Goal: Information Seeking & Learning: Learn about a topic

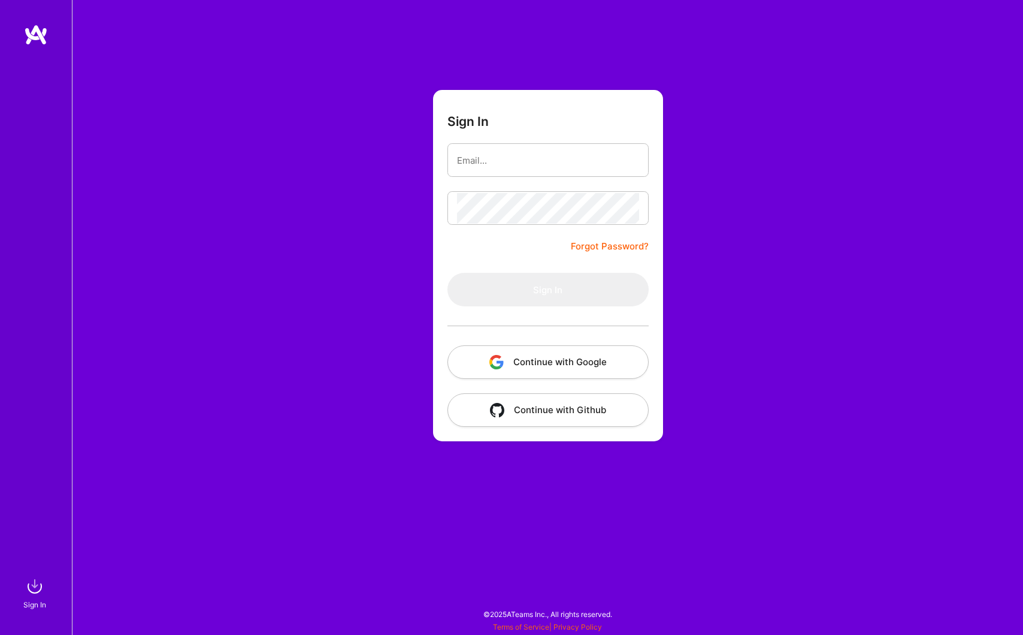
click at [518, 366] on button "Continue with Google" at bounding box center [548, 362] width 201 height 34
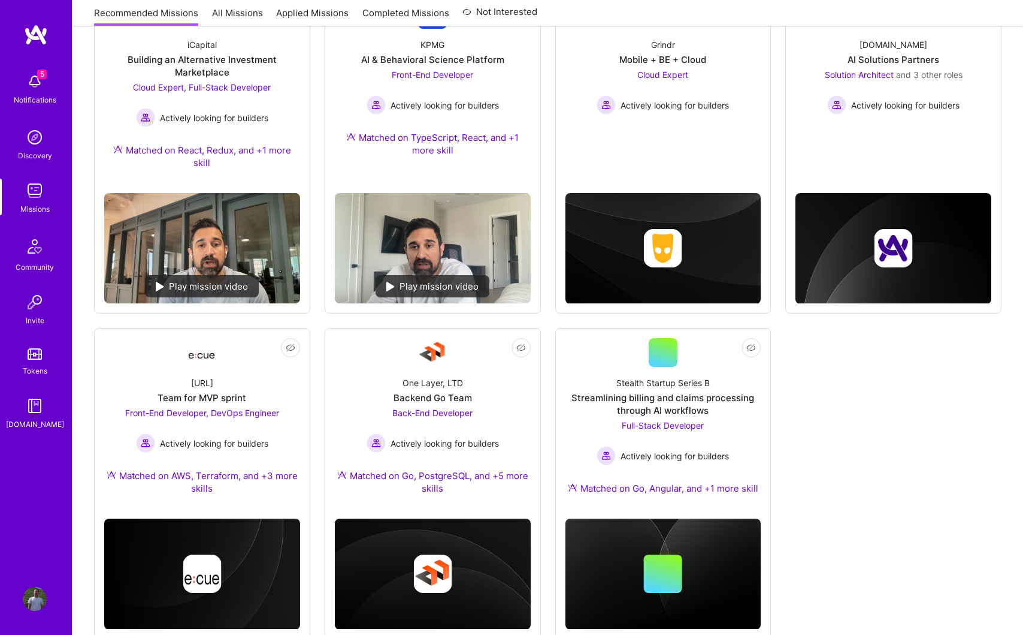
scroll to position [245, 0]
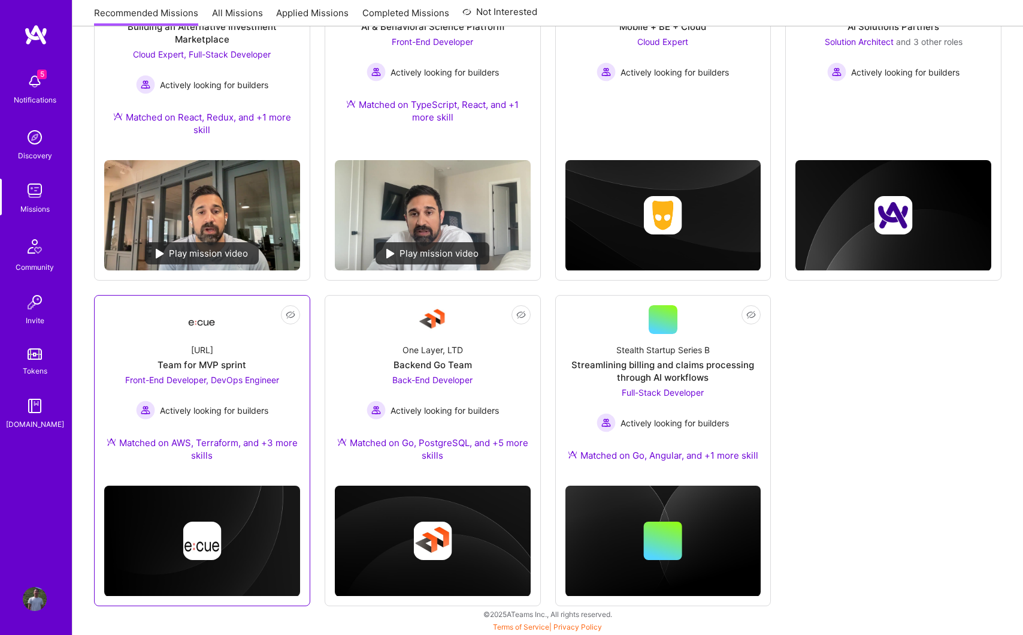
click at [249, 358] on div "Ecue.ai Team for MVP sprint Front-End Developer, DevOps Engineer Actively looki…" at bounding box center [202, 405] width 196 height 142
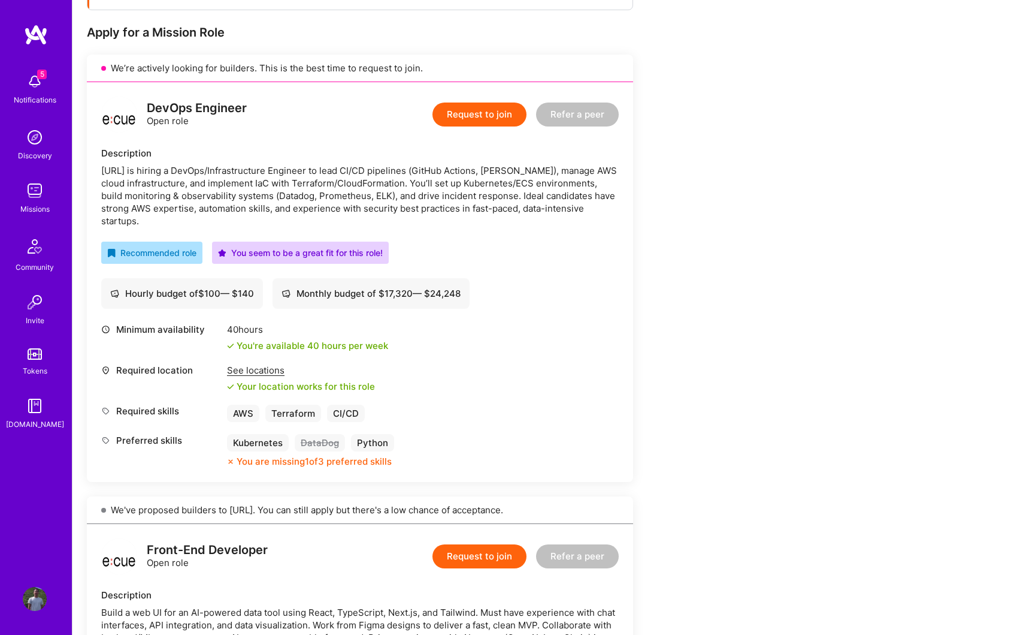
scroll to position [200, 0]
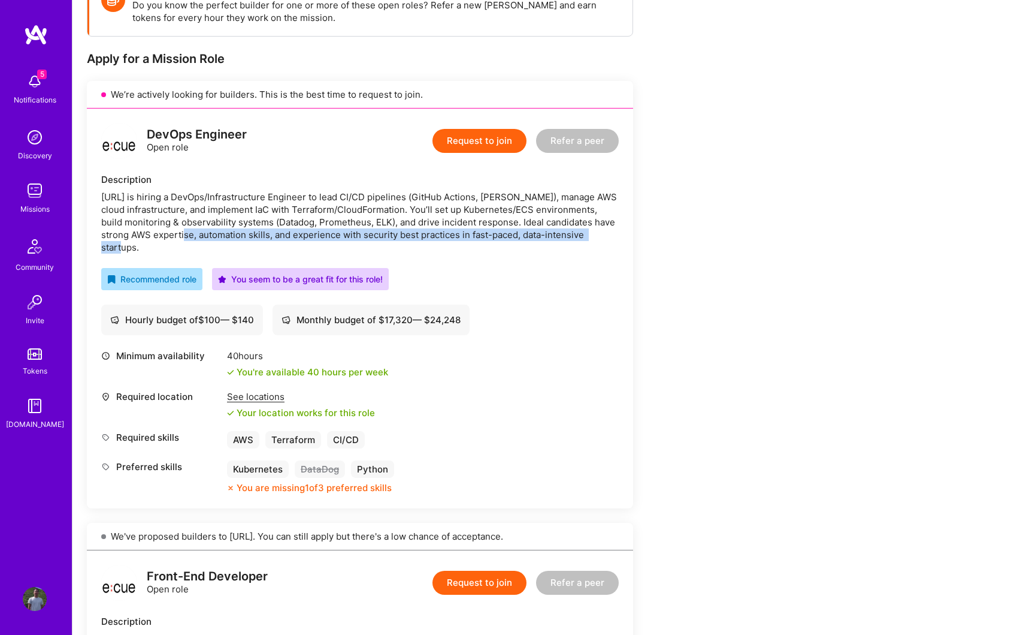
drag, startPoint x: 200, startPoint y: 236, endPoint x: 283, endPoint y: 241, distance: 84.0
click at [283, 241] on div "Ecue.ai is hiring a DevOps/Infrastructure Engineer to lead CI/CD pipelines (Git…" at bounding box center [360, 222] width 518 height 63
click at [387, 257] on div "DevOps Engineer Open role Request to join Refer a peer Description Ecue.ai is h…" at bounding box center [360, 308] width 547 height 400
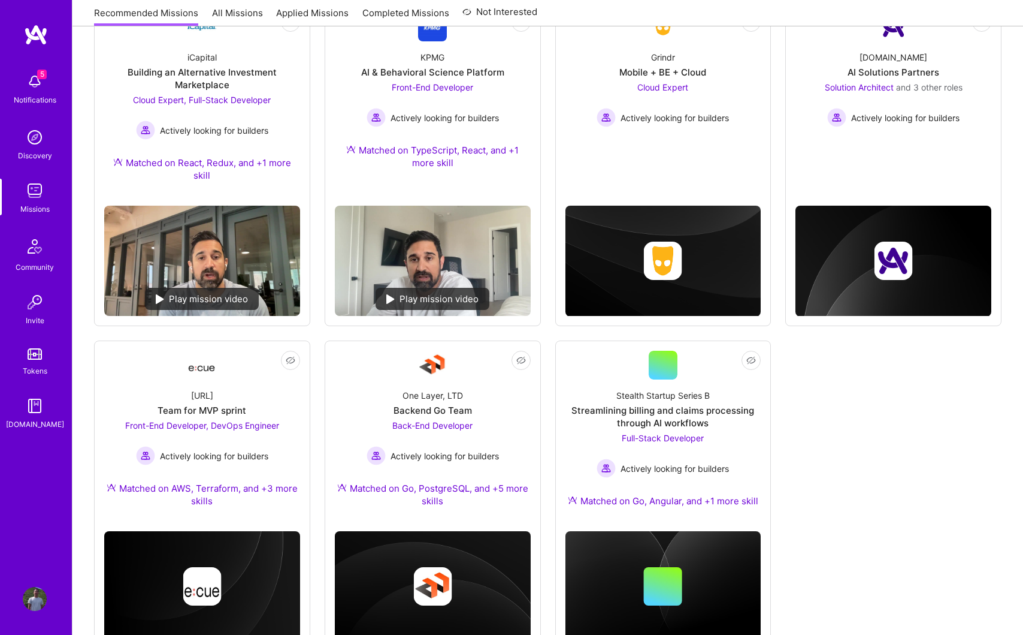
scroll to position [245, 0]
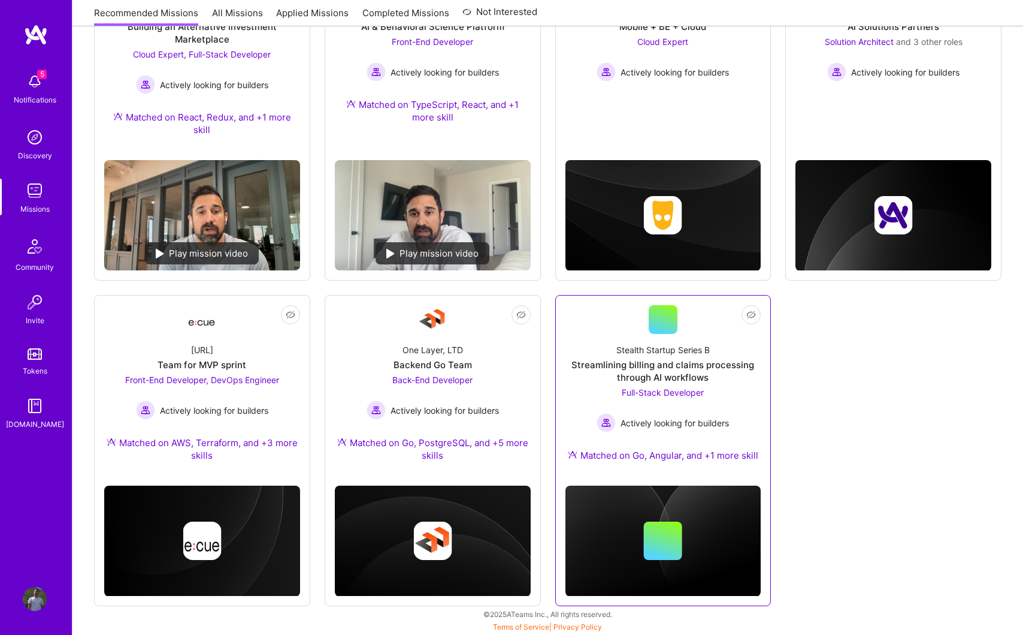
click at [691, 363] on div "Streamlining billing and claims processing through AI workflows" at bounding box center [664, 370] width 196 height 25
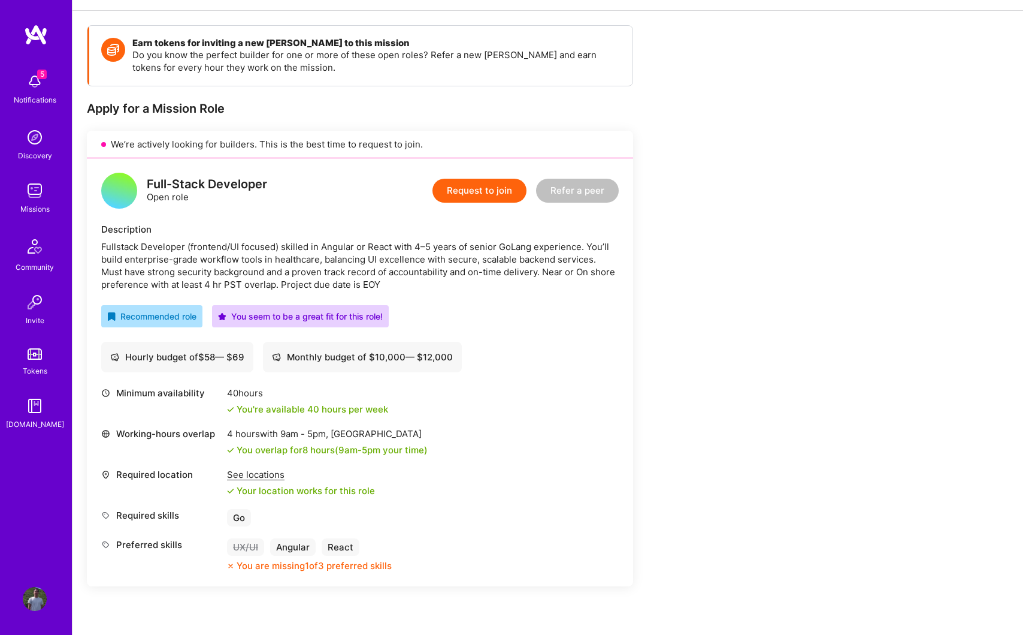
scroll to position [156, 0]
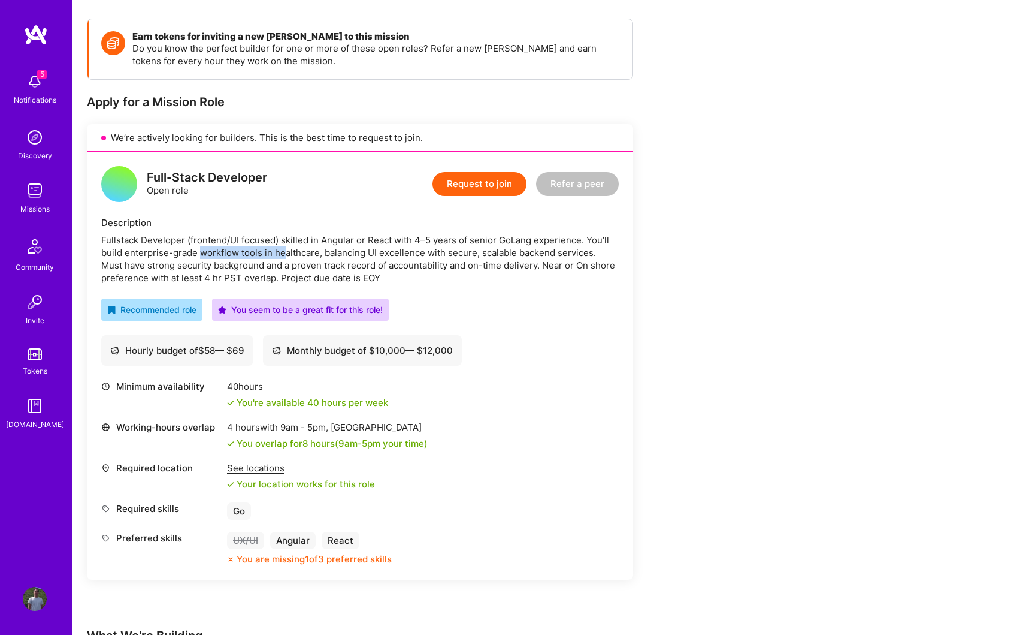
drag, startPoint x: 200, startPoint y: 255, endPoint x: 285, endPoint y: 249, distance: 84.7
click at [285, 249] on div "Fullstack Developer (frontend/UI focused) skilled in Angular or React with 4–5 …" at bounding box center [360, 259] width 518 height 50
click at [460, 291] on div "Full-Stack Developer Open role Request to join Refer a peer Description Fullsta…" at bounding box center [360, 366] width 547 height 428
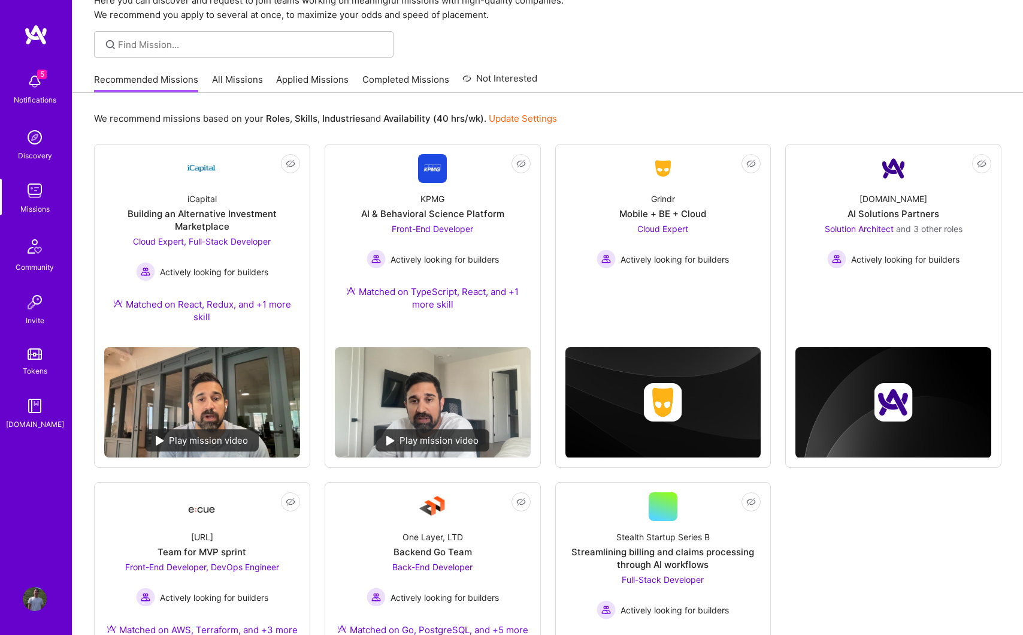
scroll to position [57, 0]
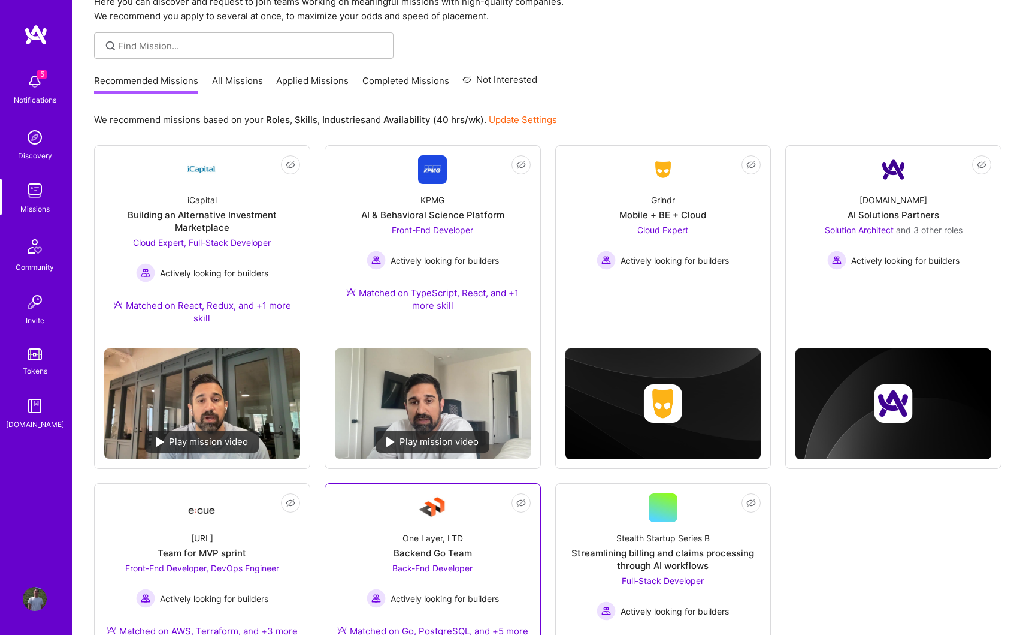
click at [442, 560] on div "One Layer, LTD Backend Go Team Back-End Developer Actively looking for builders…" at bounding box center [433, 593] width 196 height 142
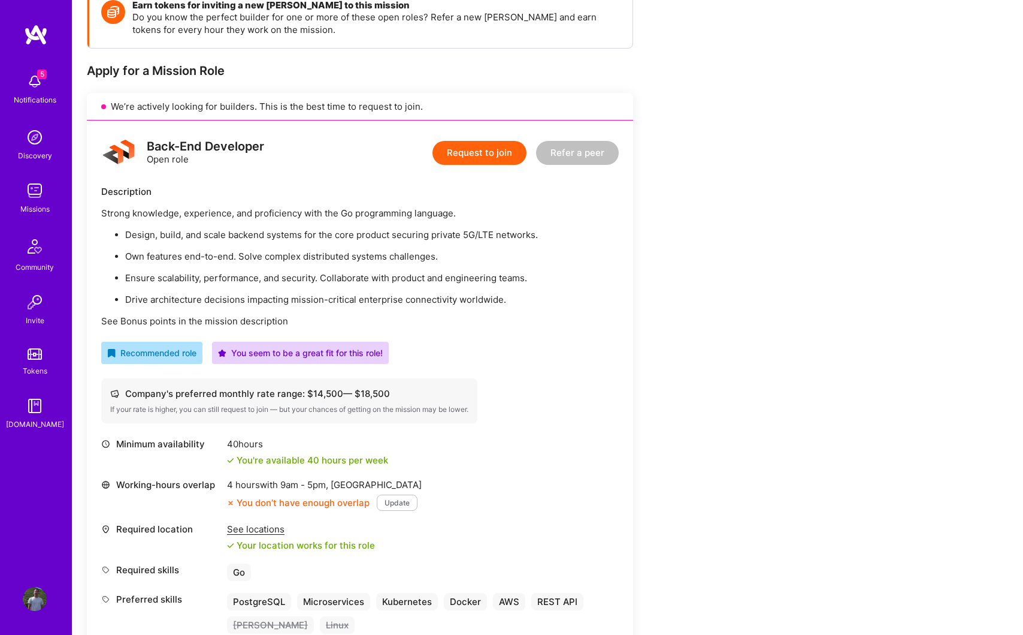
scroll to position [192, 0]
